Goal: Task Accomplishment & Management: Manage account settings

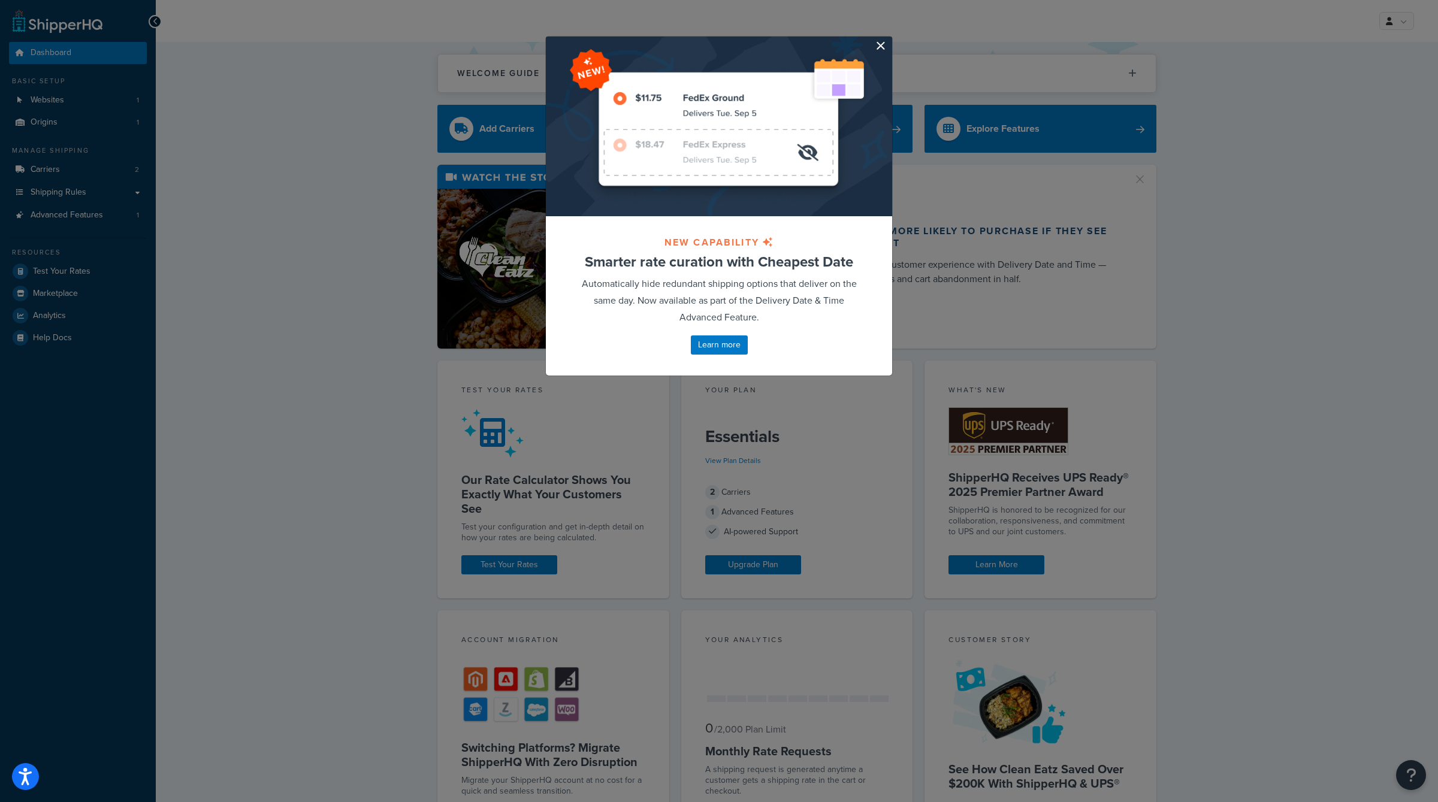
click at [889, 40] on button "button" at bounding box center [890, 38] width 3 height 3
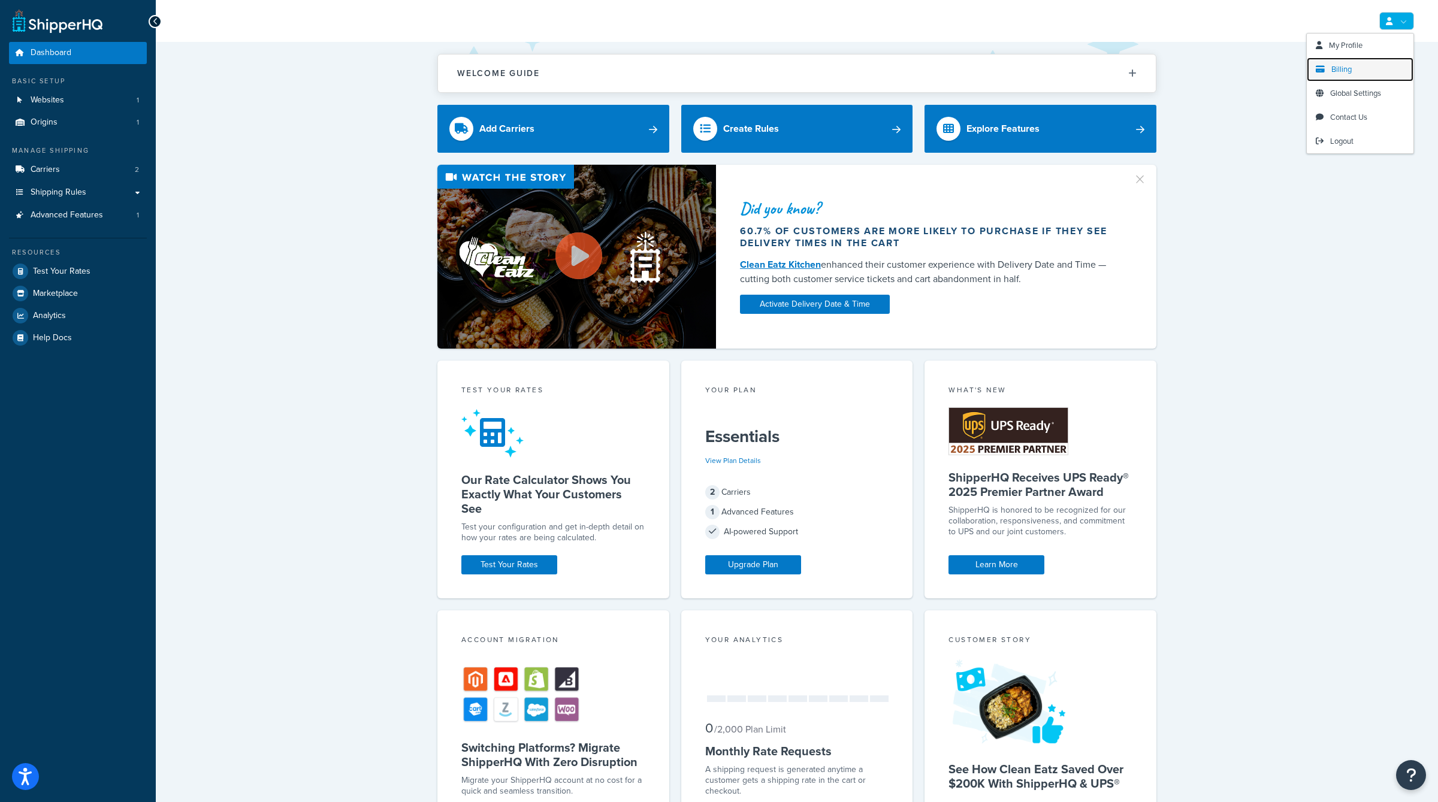
click at [1349, 62] on link "Billing" at bounding box center [1360, 70] width 107 height 24
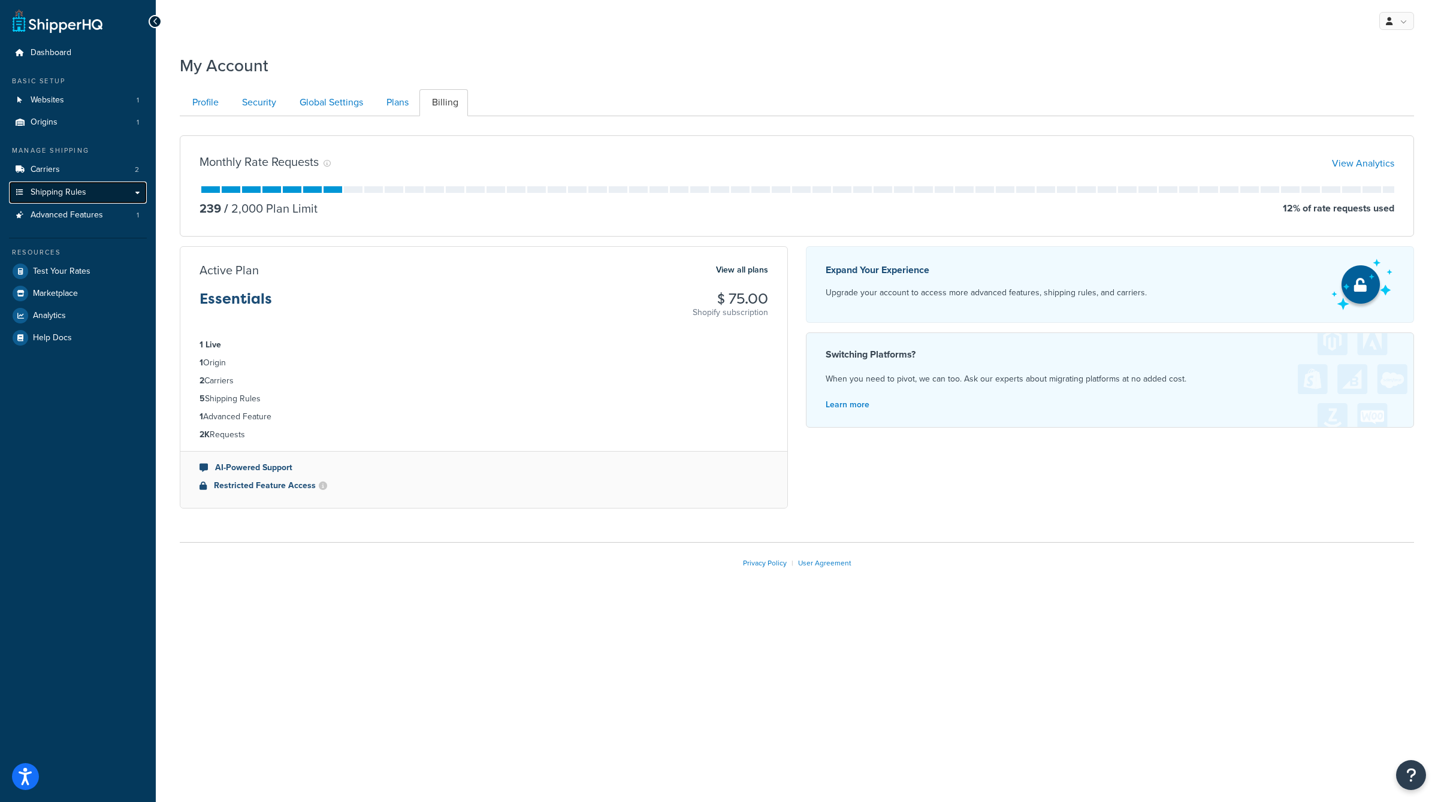
click at [75, 191] on span "Shipping Rules" at bounding box center [59, 193] width 56 height 10
